Goal: Information Seeking & Learning: Learn about a topic

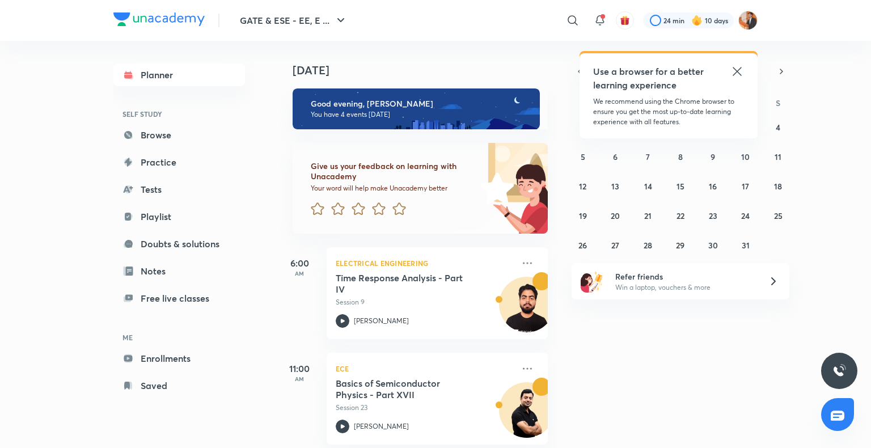
click at [741, 69] on icon at bounding box center [737, 72] width 14 height 14
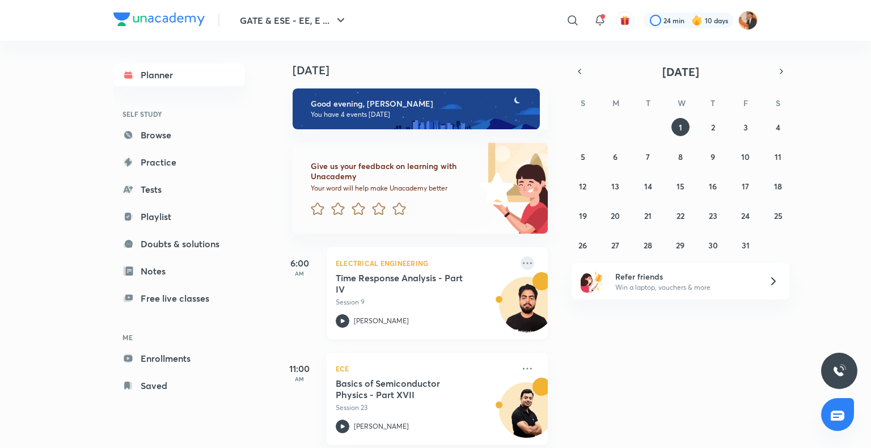
click at [522, 259] on icon at bounding box center [527, 263] width 14 height 14
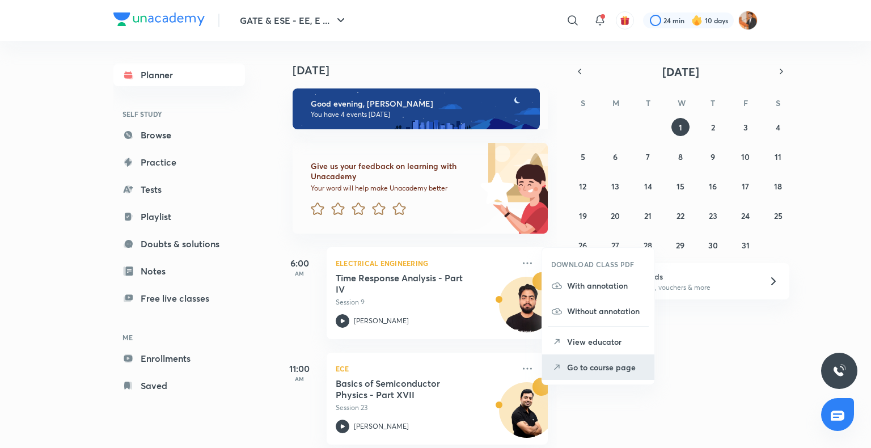
click at [577, 361] on p "Go to course page" at bounding box center [606, 367] width 78 height 12
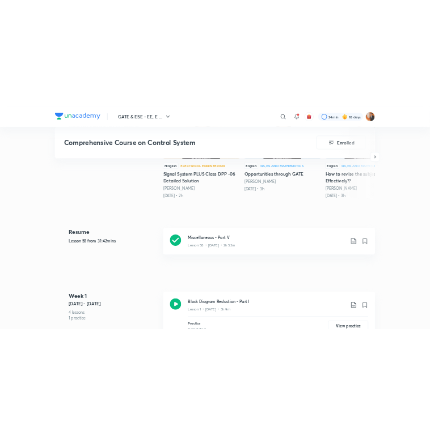
scroll to position [389, 0]
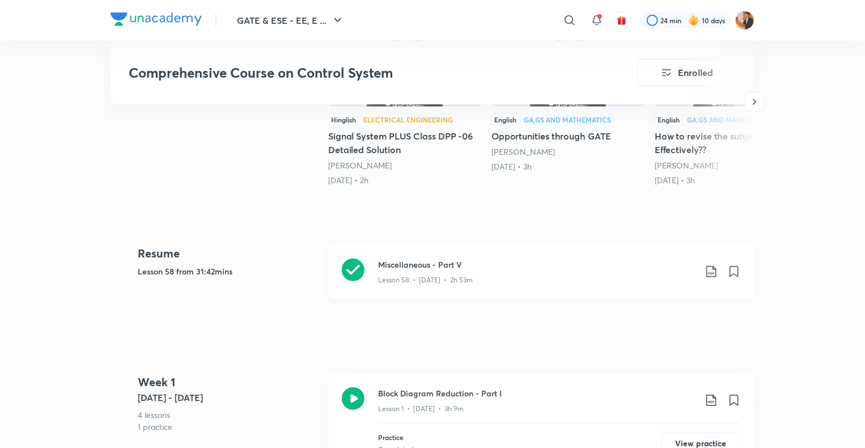
click at [454, 289] on div "Miscellaneous - Part V Lesson 58 • [DATE] • 2h 53m" at bounding box center [541, 272] width 426 height 54
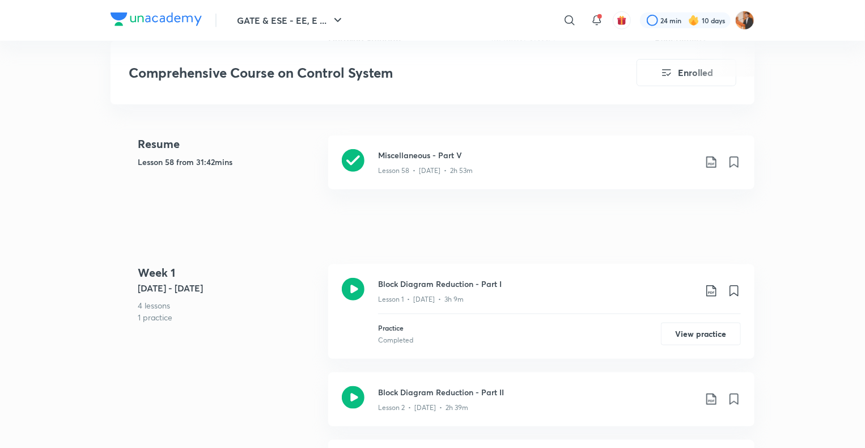
scroll to position [507, 0]
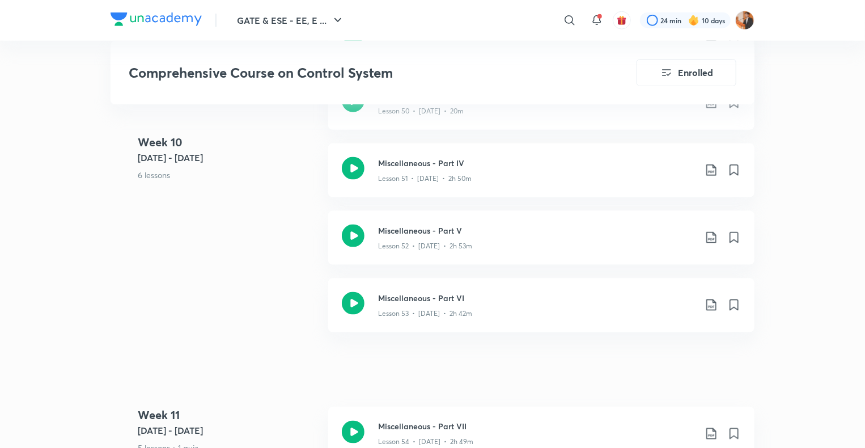
scroll to position [4992, 0]
click at [532, 321] on div "Miscellaneous - Part VI Lesson 53 • [DATE] • 2h 42m" at bounding box center [541, 304] width 426 height 54
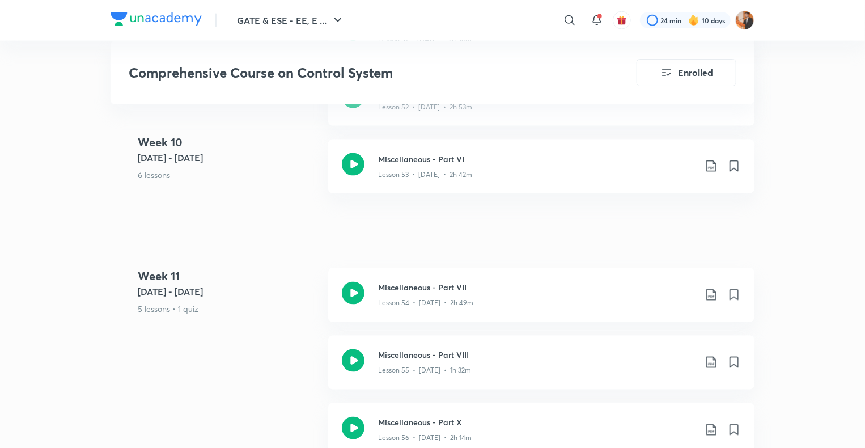
scroll to position [5128, 0]
